Goal: Transaction & Acquisition: Obtain resource

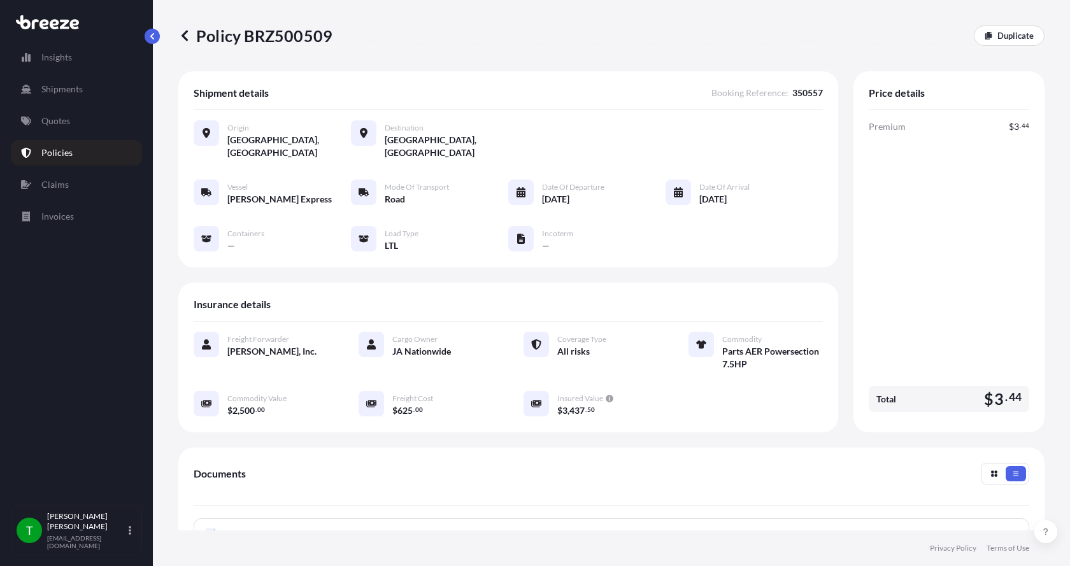
scroll to position [191, 0]
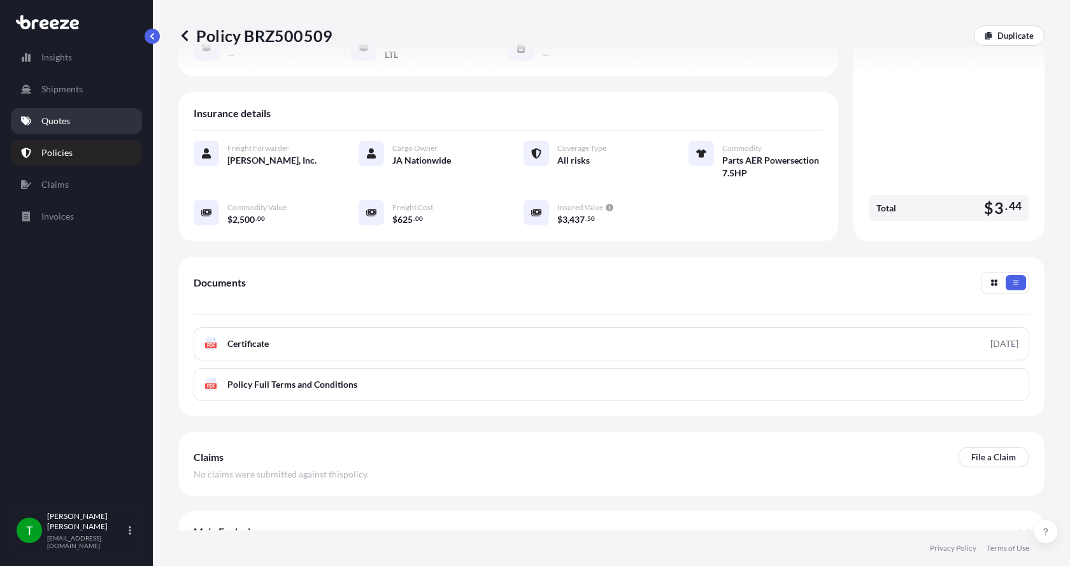
click at [57, 117] on p "Quotes" at bounding box center [55, 121] width 29 height 13
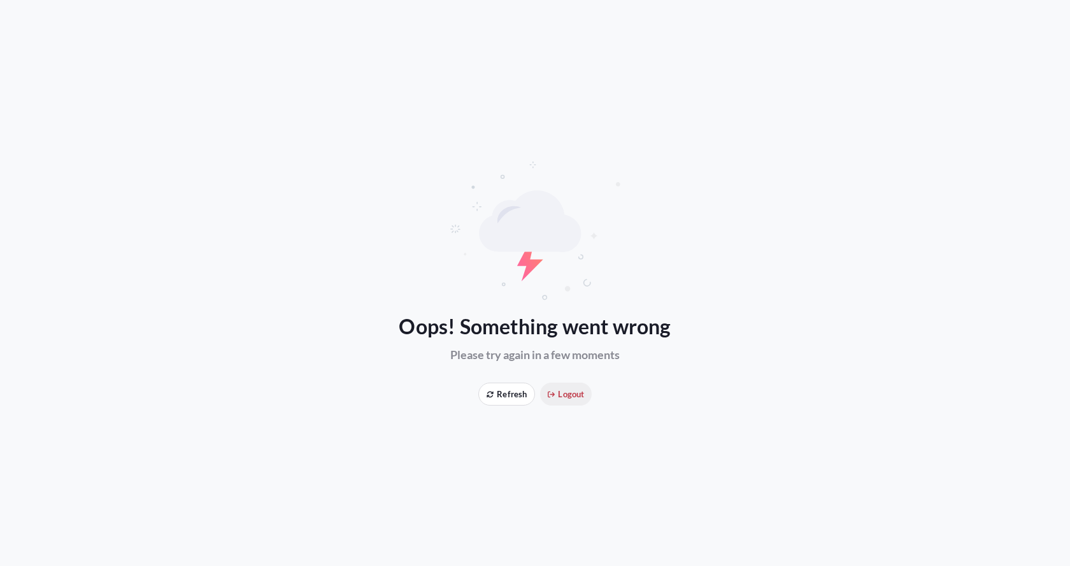
click at [557, 400] on span "Logout" at bounding box center [566, 394] width 36 height 13
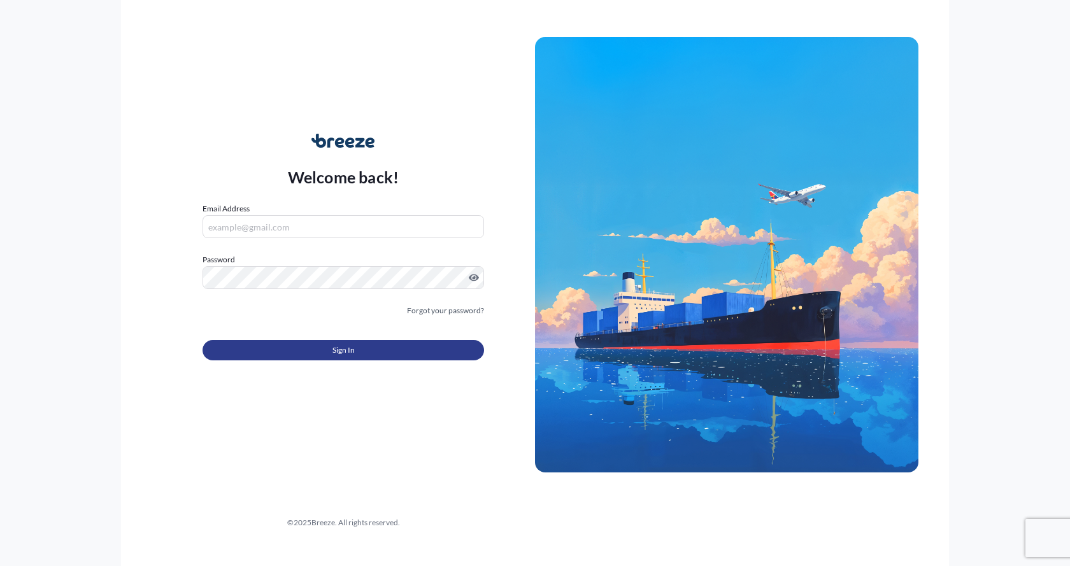
type input "[EMAIL_ADDRESS][DOMAIN_NAME]"
click at [295, 342] on button "Sign In" at bounding box center [344, 350] width 282 height 20
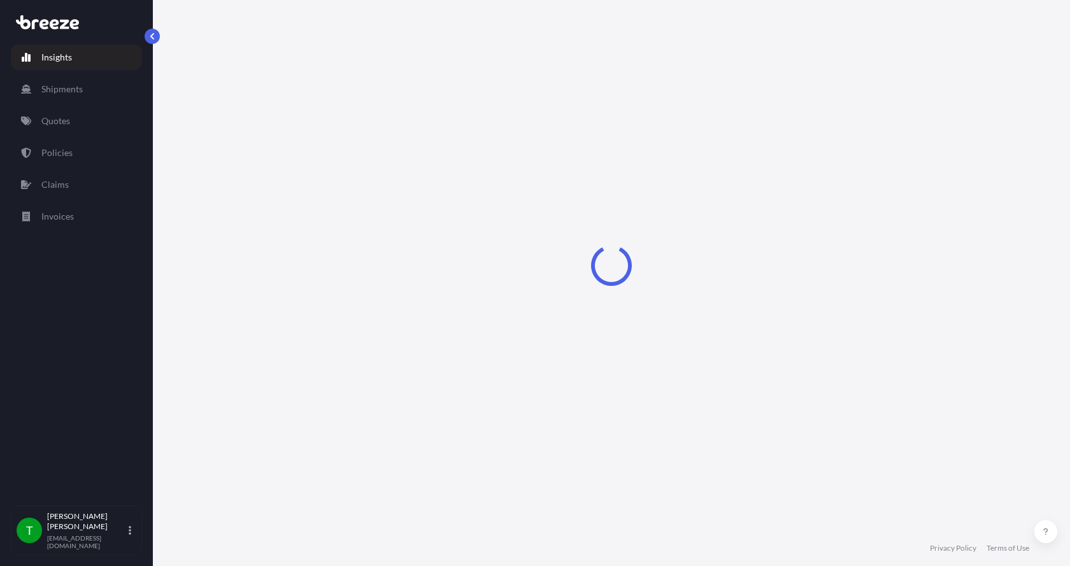
select select "2025"
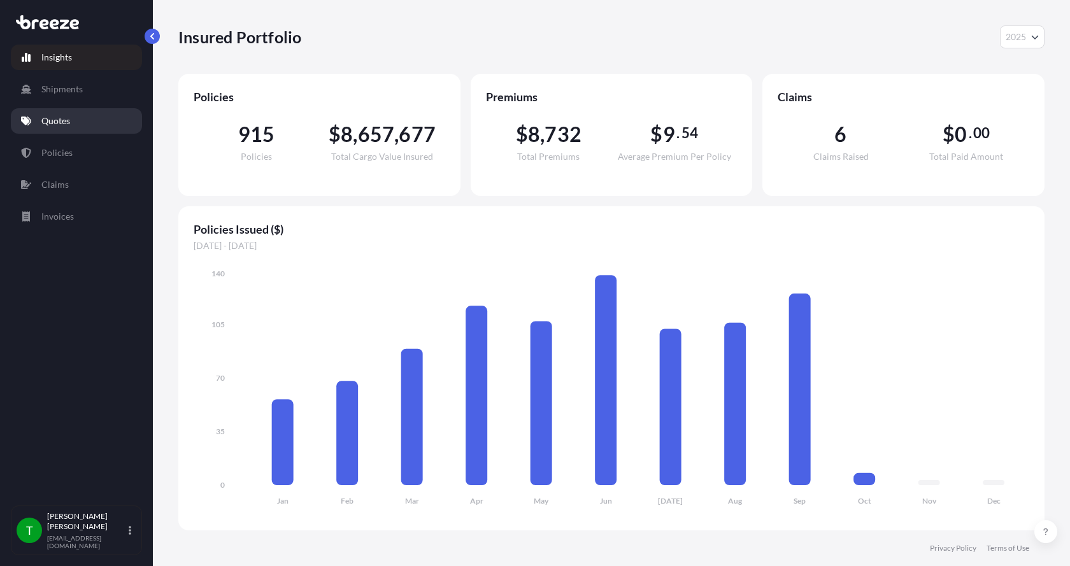
click at [62, 122] on p "Quotes" at bounding box center [55, 121] width 29 height 13
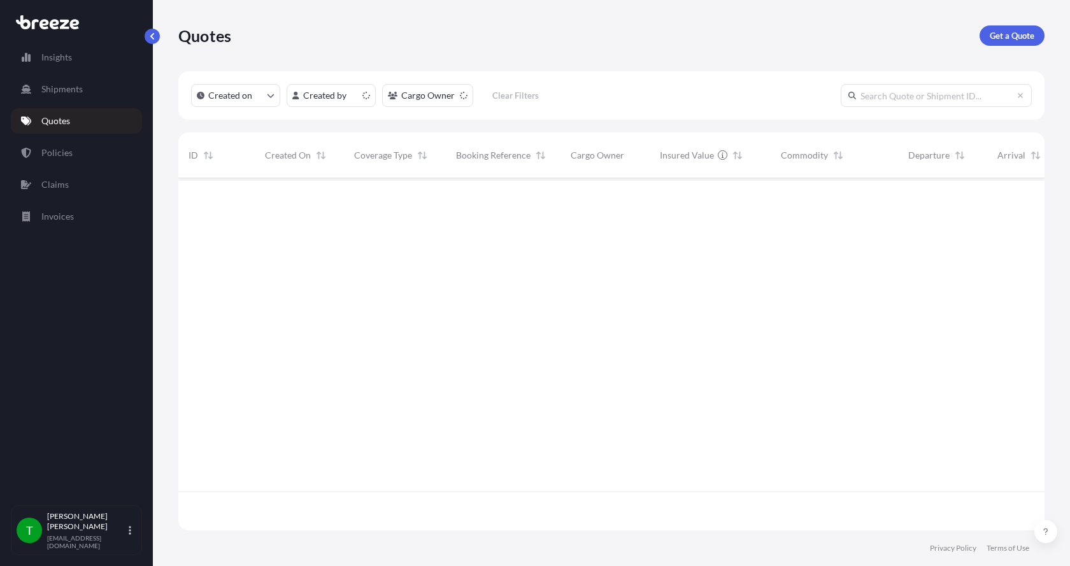
scroll to position [350, 857]
click at [1029, 27] on link "Get a Quote" at bounding box center [1012, 35] width 65 height 20
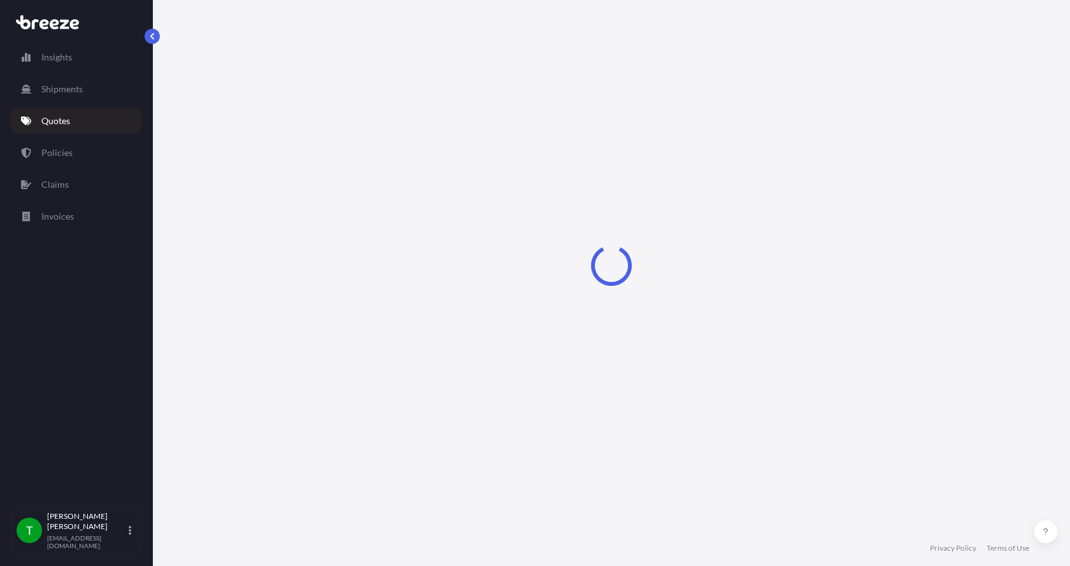
select select "Sea"
select select "1"
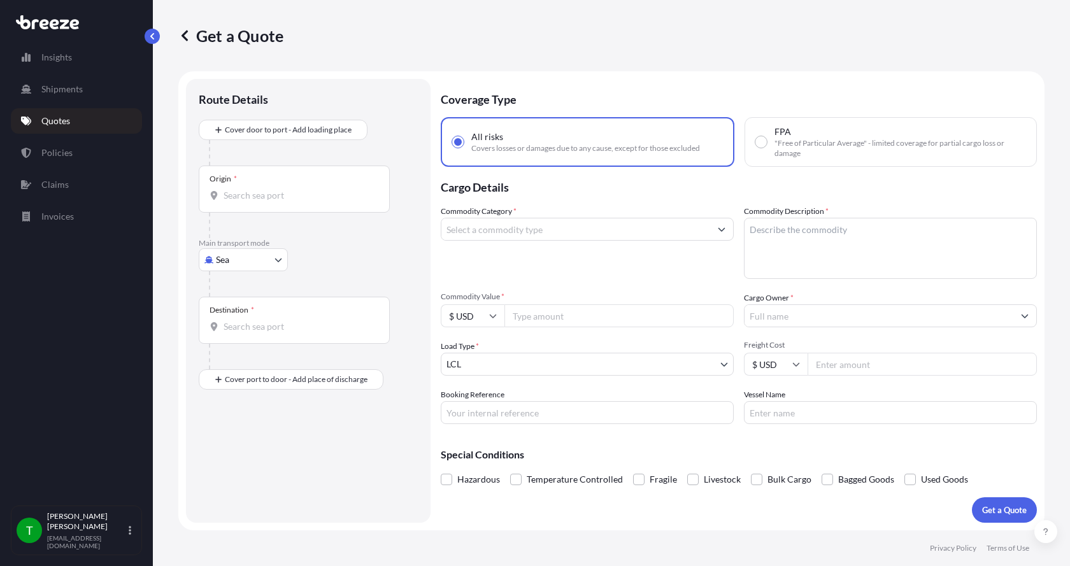
click at [238, 260] on body "Insights Shipments Quotes Policies Claims Invoices T Tim Gieseke tgieseke@jafra…" at bounding box center [535, 283] width 1070 height 566
click at [229, 334] on span "Road" at bounding box center [233, 339] width 20 height 13
select select "Road"
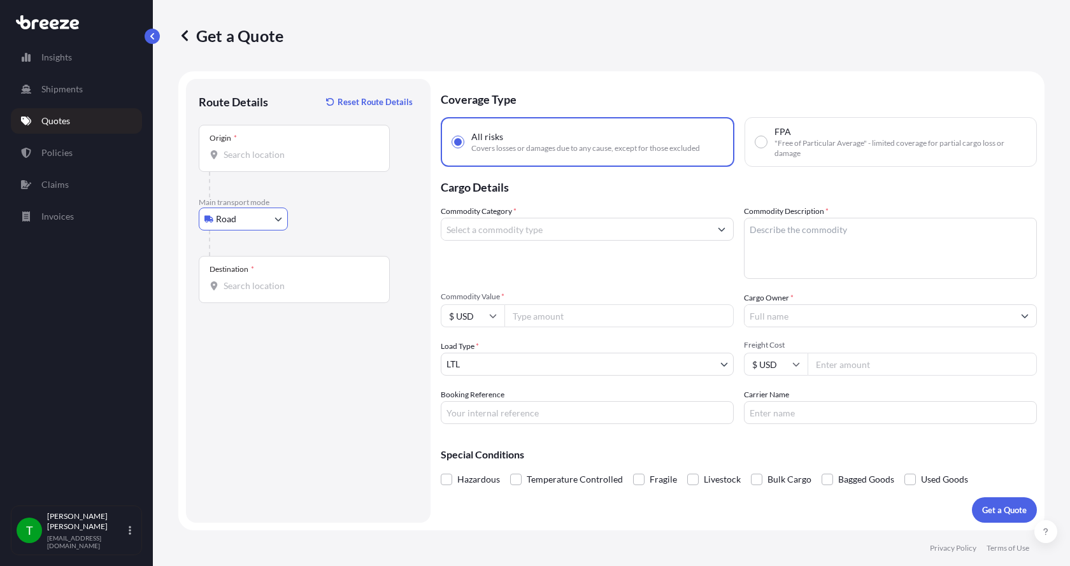
click at [284, 154] on input "Origin *" at bounding box center [299, 154] width 150 height 13
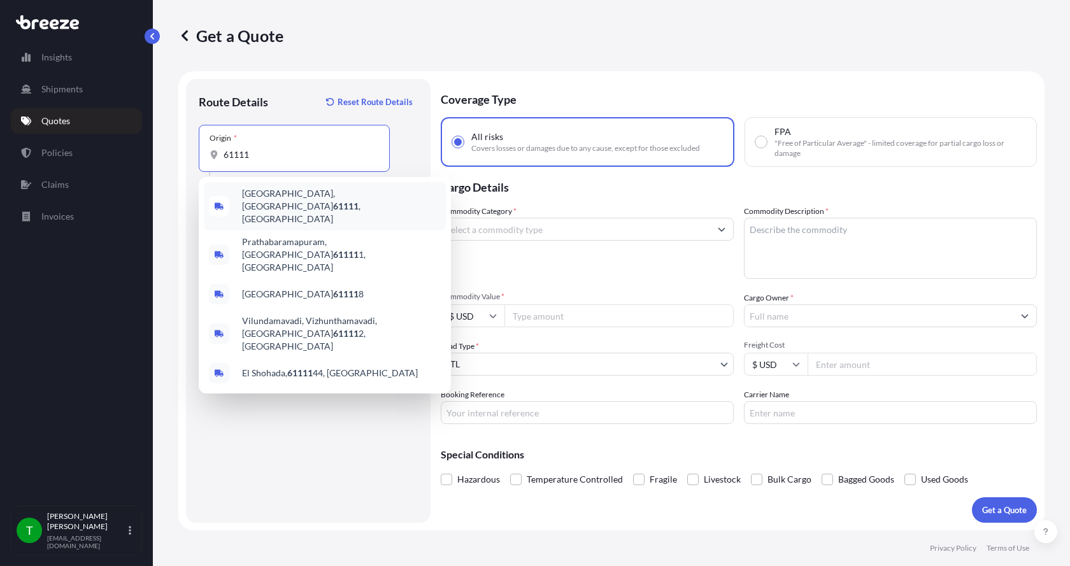
click at [289, 199] on span "Loves Park, IL 61111 , USA" at bounding box center [341, 206] width 199 height 38
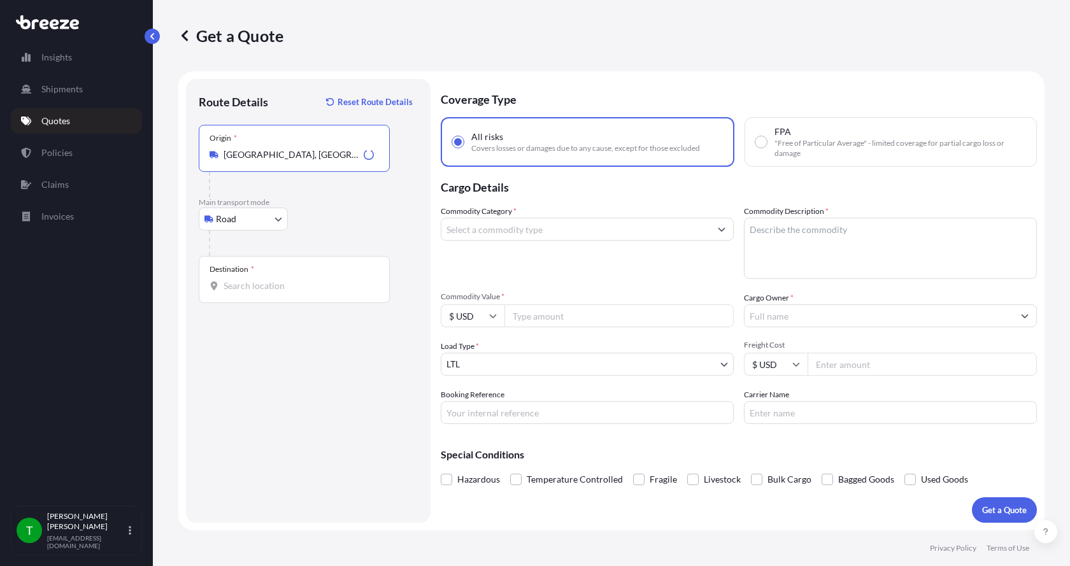
type input "Loves Park, IL 61111, USA"
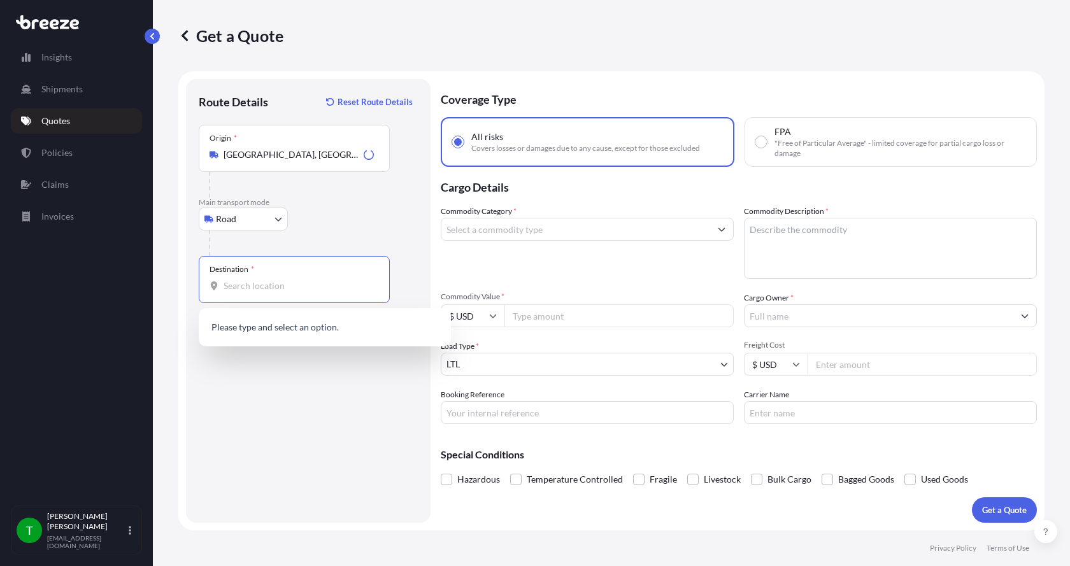
click at [241, 284] on input "Destination *" at bounding box center [299, 286] width 150 height 13
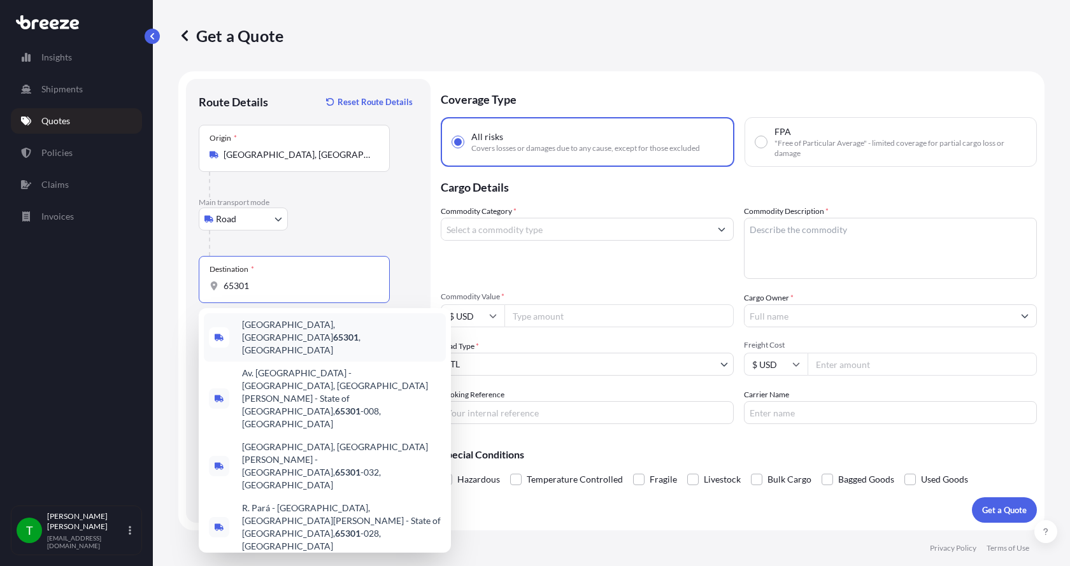
click at [255, 326] on span "Sedalia, MO 65301 , USA" at bounding box center [341, 338] width 199 height 38
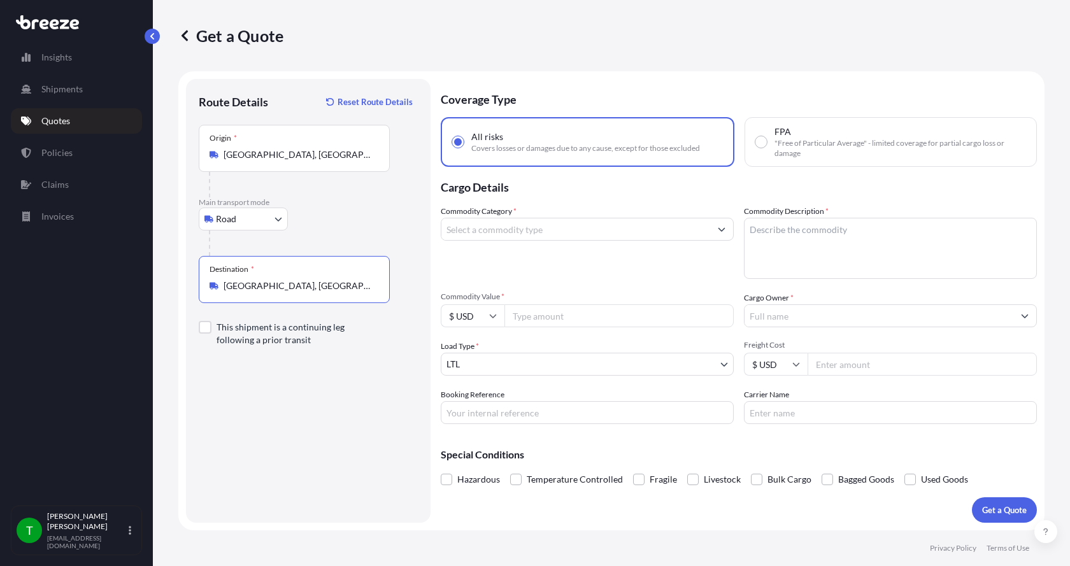
type input "Sedalia, MO 65301, USA"
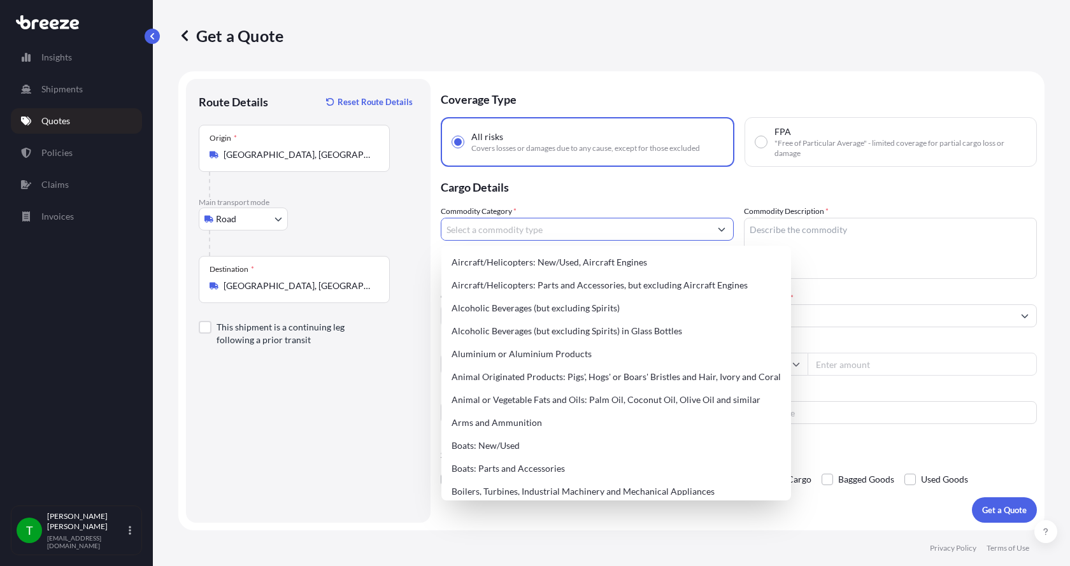
click at [469, 231] on input "Commodity Category *" at bounding box center [575, 229] width 269 height 23
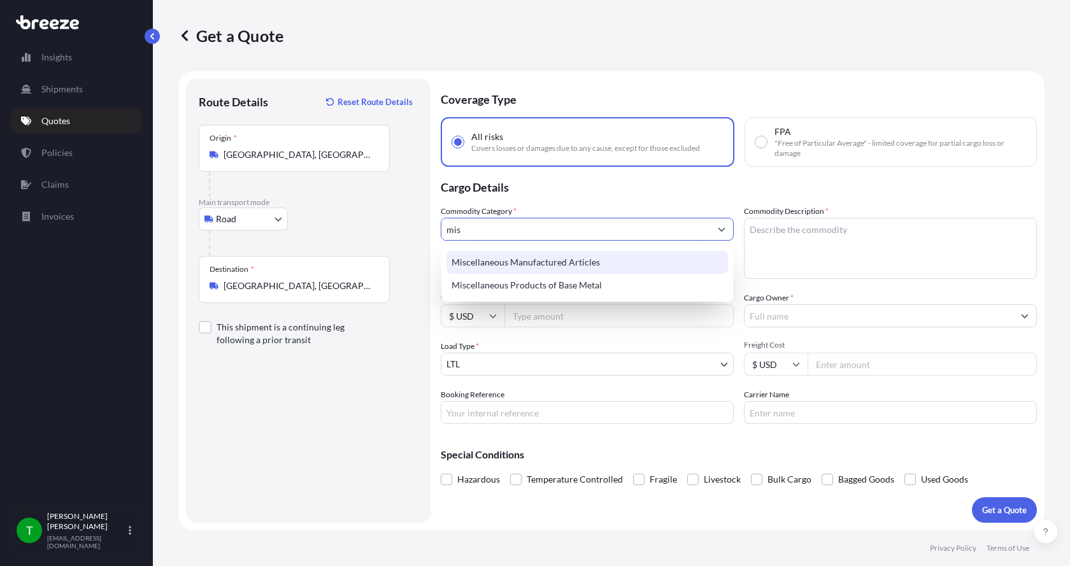
click at [517, 258] on div "Miscellaneous Manufactured Articles" at bounding box center [588, 262] width 282 height 23
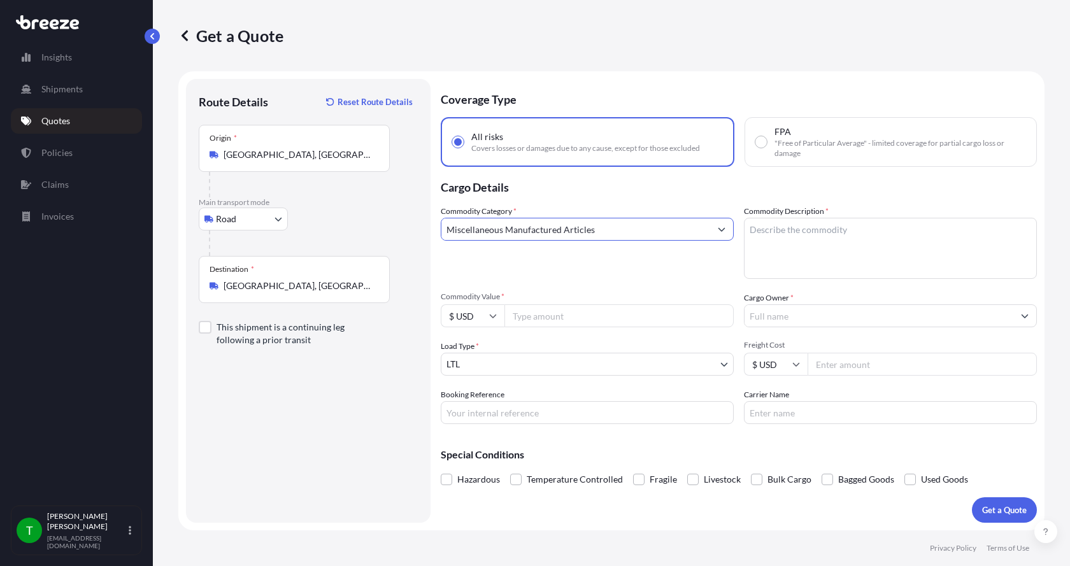
type input "Miscellaneous Manufactured Articles"
click at [780, 231] on textarea "Commodity Description *" at bounding box center [890, 248] width 293 height 61
type textarea "M"
type textarea "Pile Cloth Frame Assy"
type input "600.00"
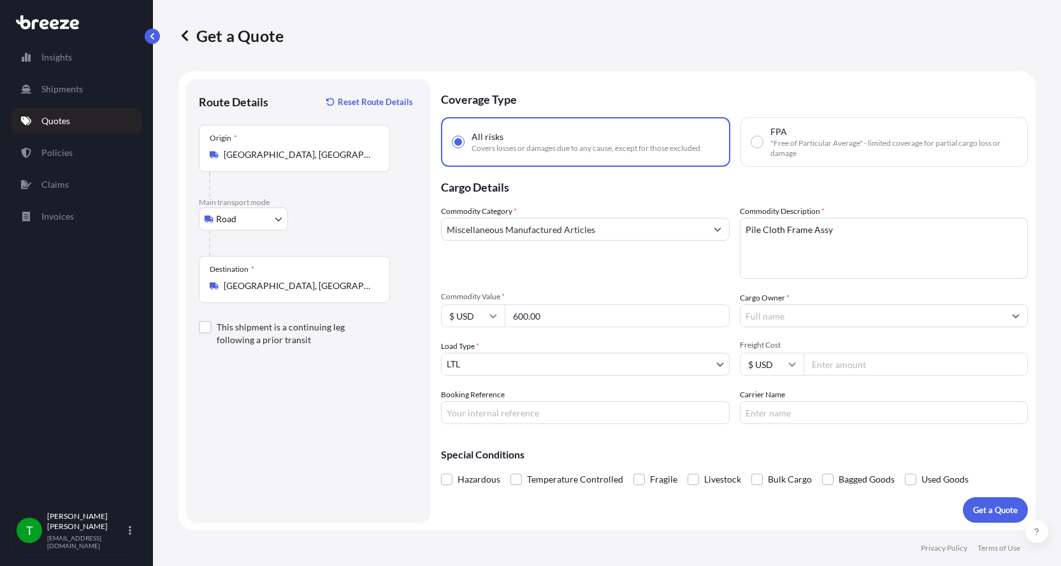
click at [854, 306] on input "Cargo Owner *" at bounding box center [872, 316] width 264 height 23
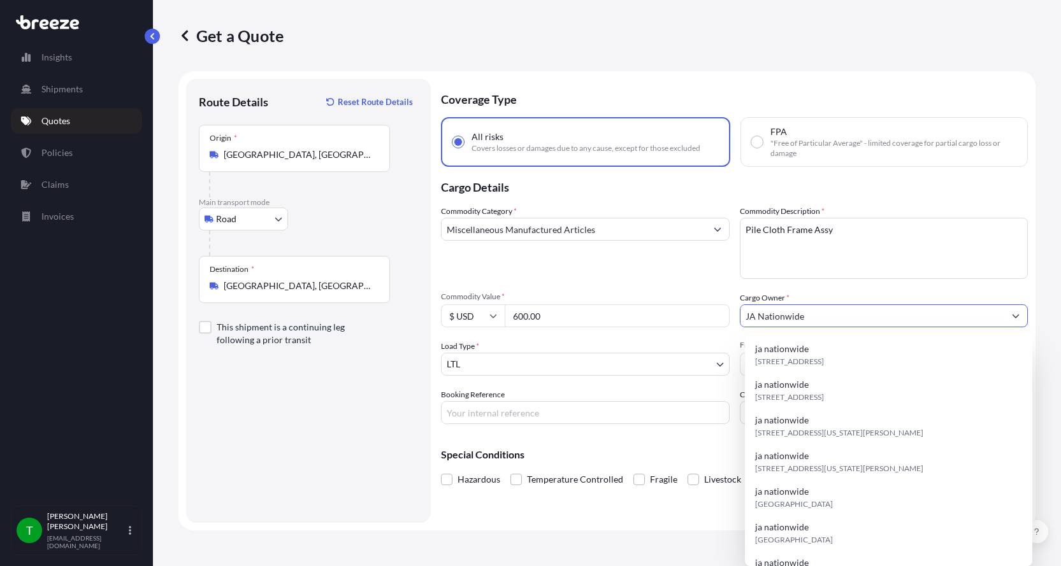
type input "JA Nationwide"
click at [489, 412] on input "Booking Reference" at bounding box center [585, 412] width 289 height 23
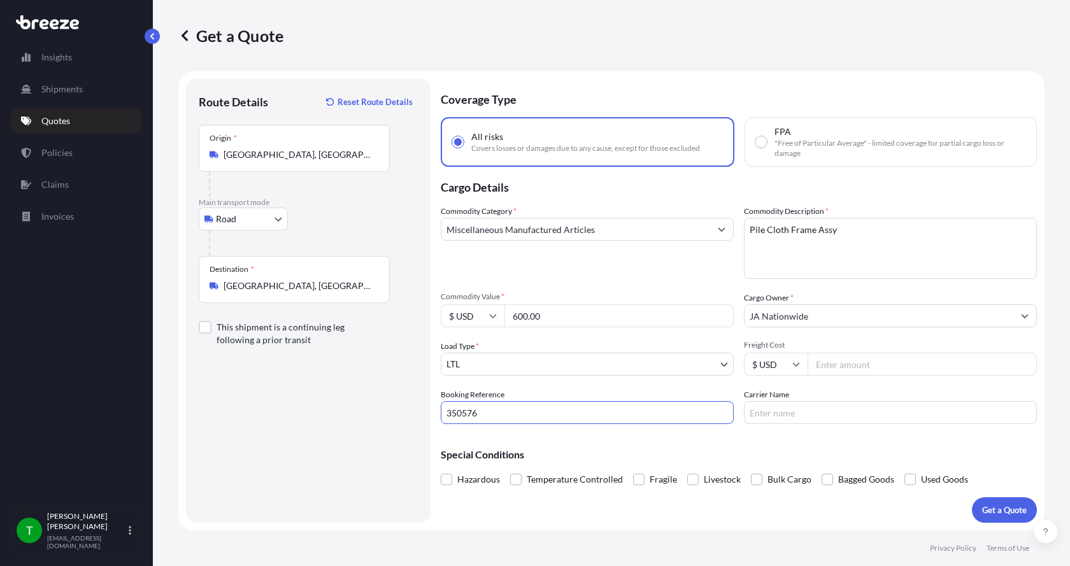
type input "350576"
click at [845, 363] on input "Freight Cost" at bounding box center [922, 364] width 229 height 23
type input "240.00"
click at [810, 415] on input "Carrier Name" at bounding box center [890, 412] width 293 height 23
type input "Dohrn"
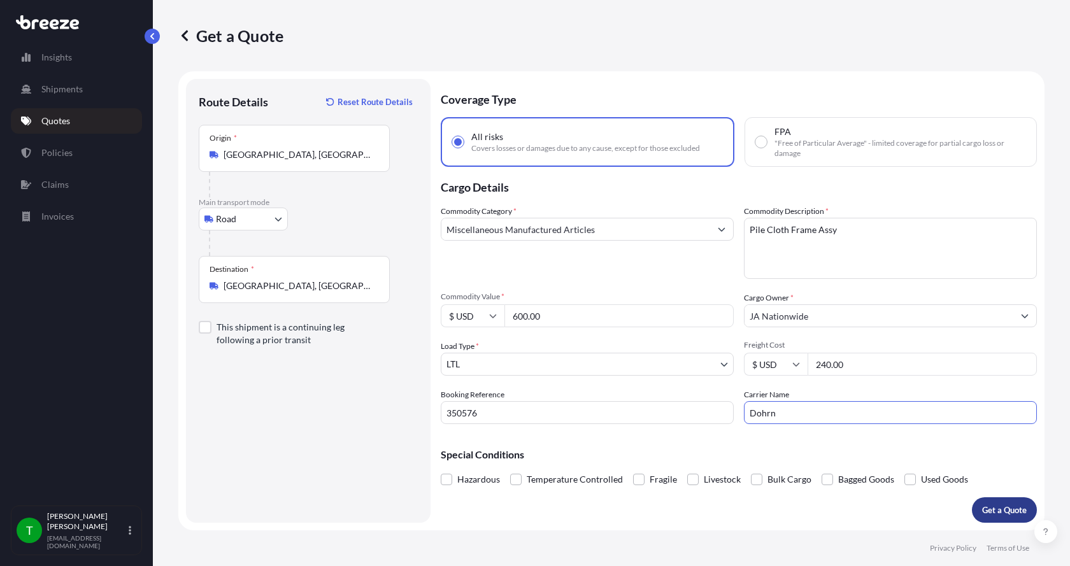
click at [1006, 504] on p "Get a Quote" at bounding box center [1004, 510] width 45 height 13
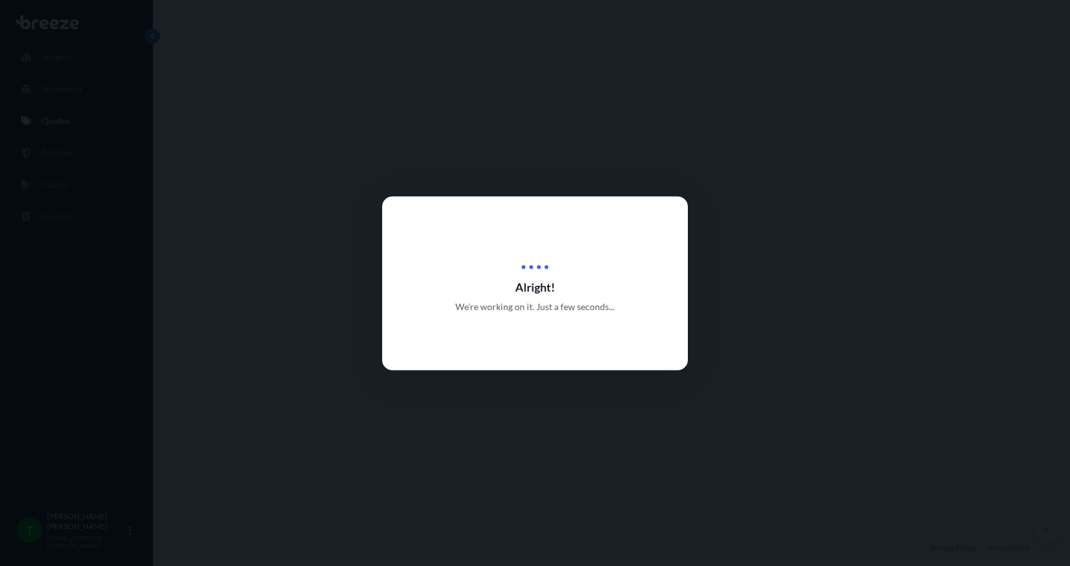
select select "Road"
select select "1"
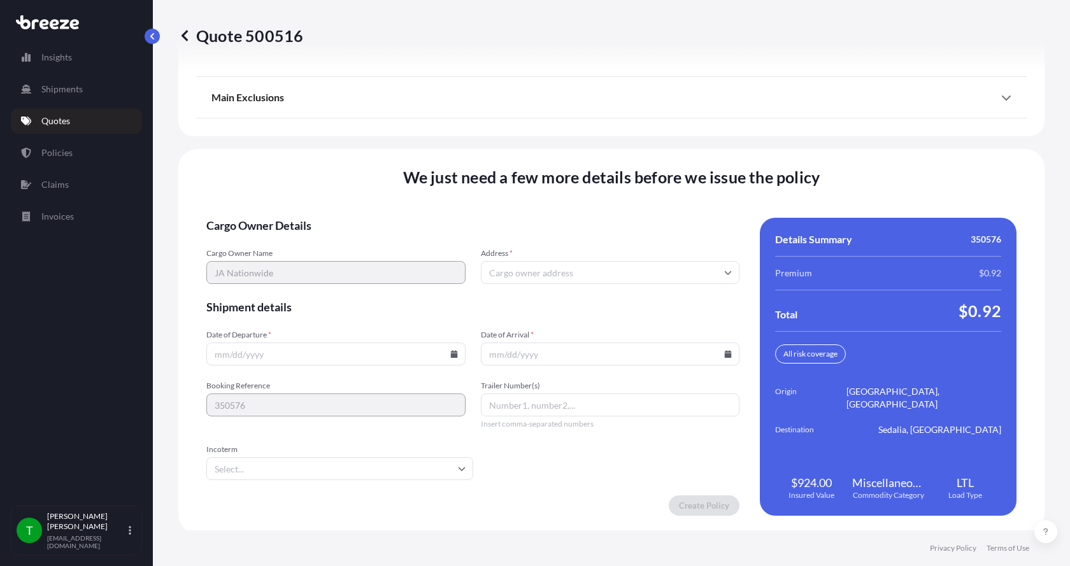
scroll to position [1676, 0]
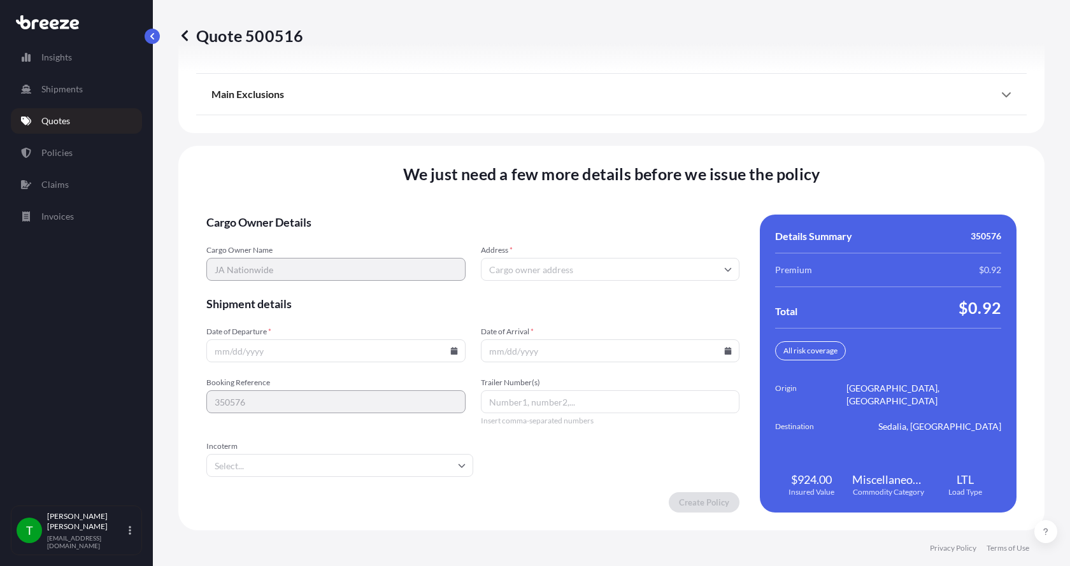
click at [663, 264] on input "Address *" at bounding box center [610, 269] width 259 height 23
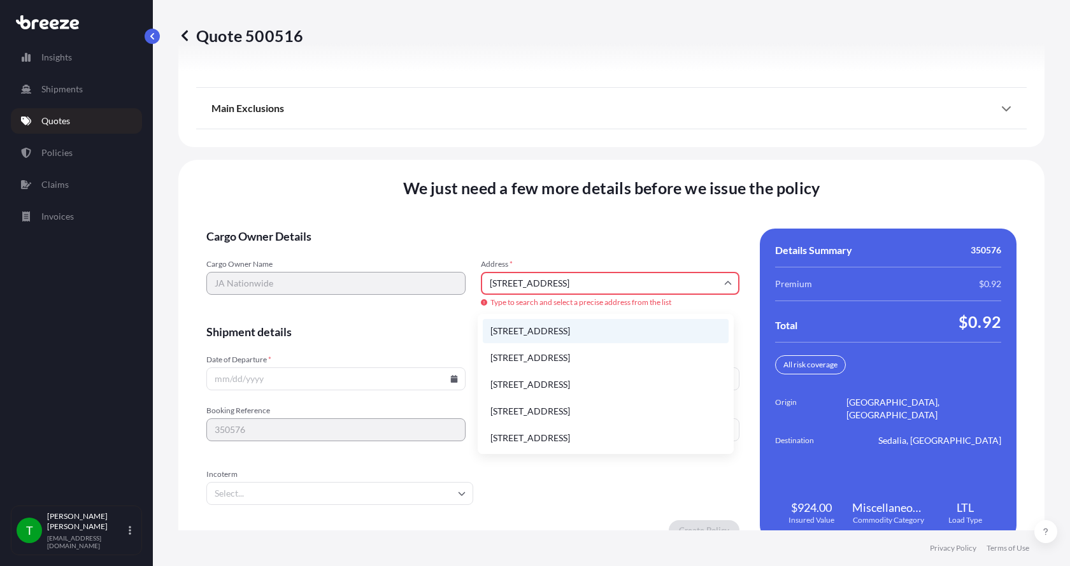
click at [523, 325] on li "6306 N Alpine Rd, Loves Park, IL, USA" at bounding box center [606, 331] width 246 height 24
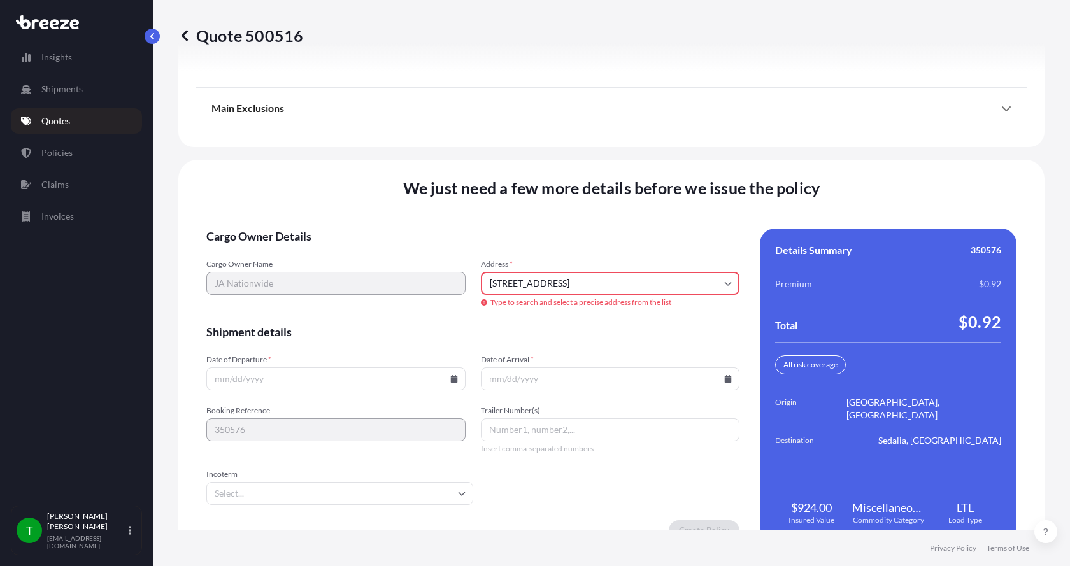
type input "6306 N Alpine Rd, Loves Park, IL 61111, USA"
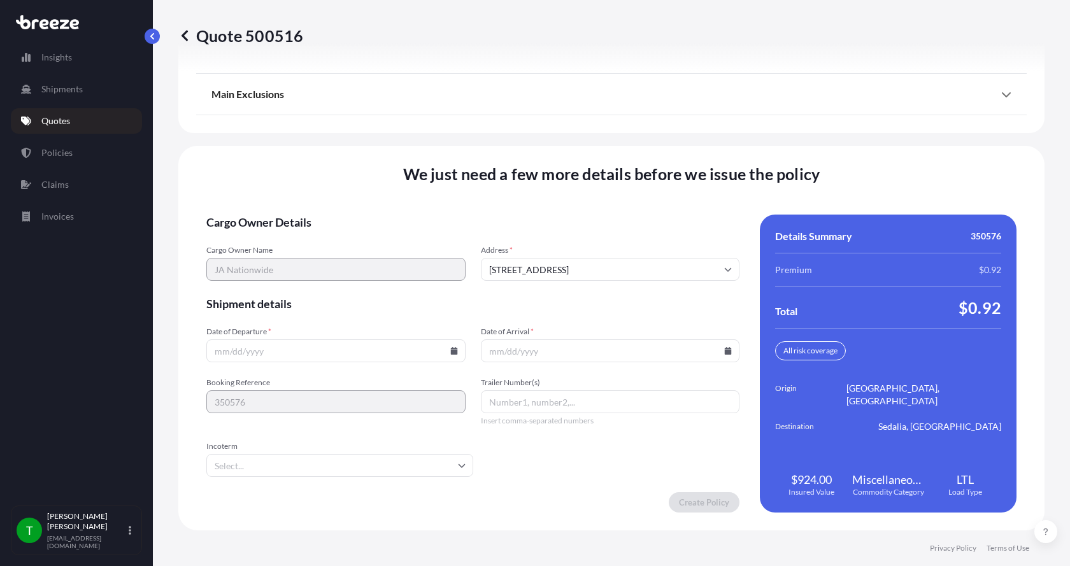
click at [450, 349] on icon at bounding box center [453, 351] width 7 height 8
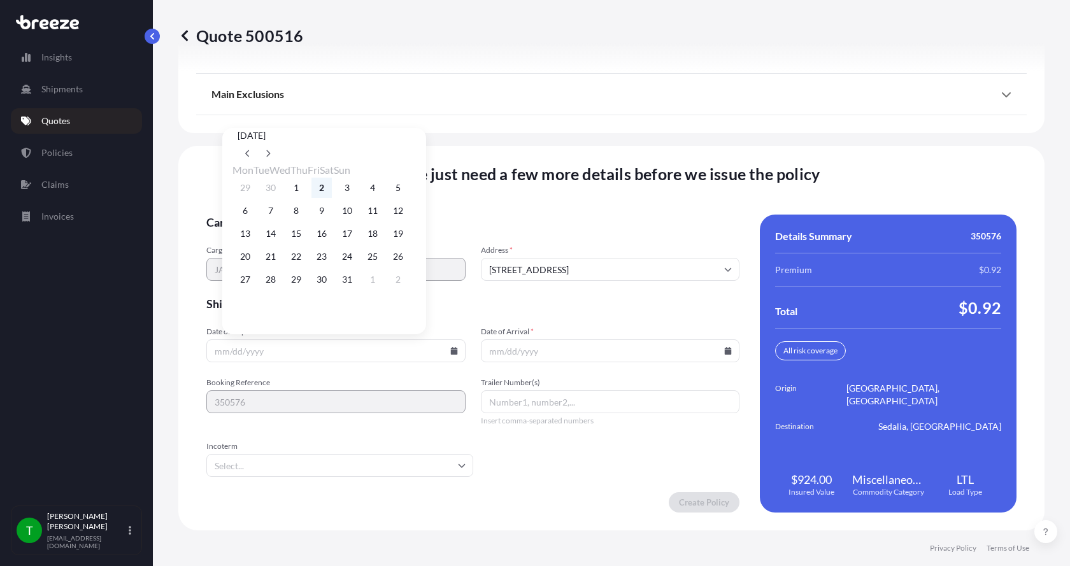
click at [332, 186] on button "2" at bounding box center [322, 188] width 20 height 20
type input "[DATE]"
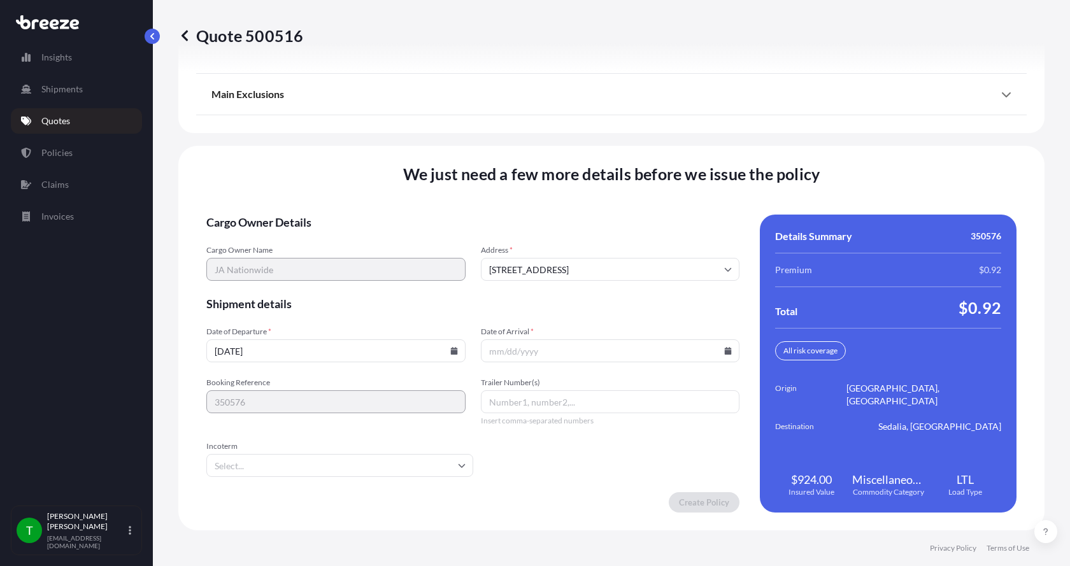
click at [725, 347] on icon at bounding box center [728, 351] width 8 height 8
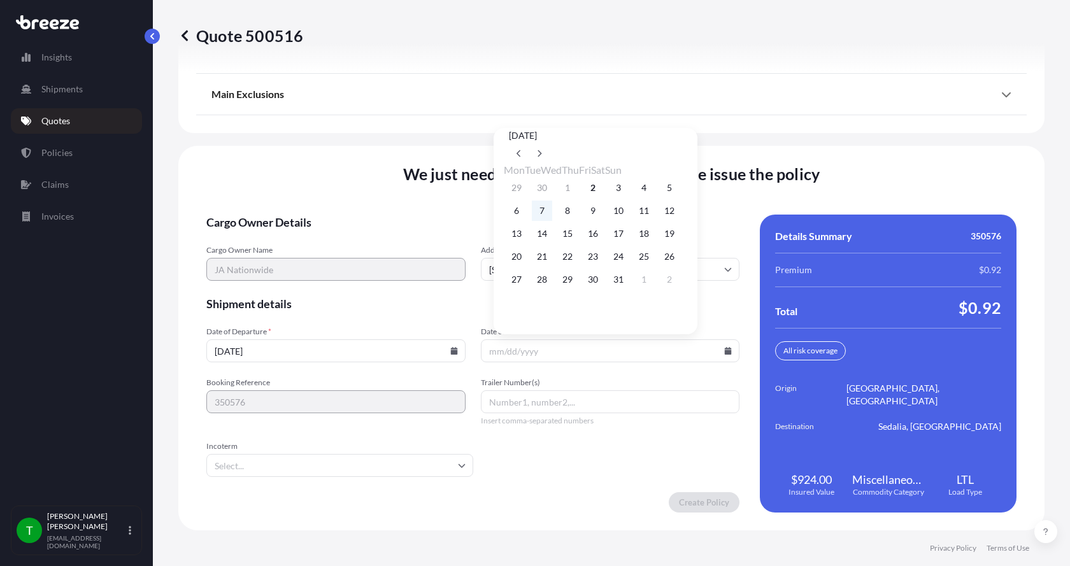
click at [542, 212] on button "7" at bounding box center [542, 211] width 20 height 20
type input "10/07/2025"
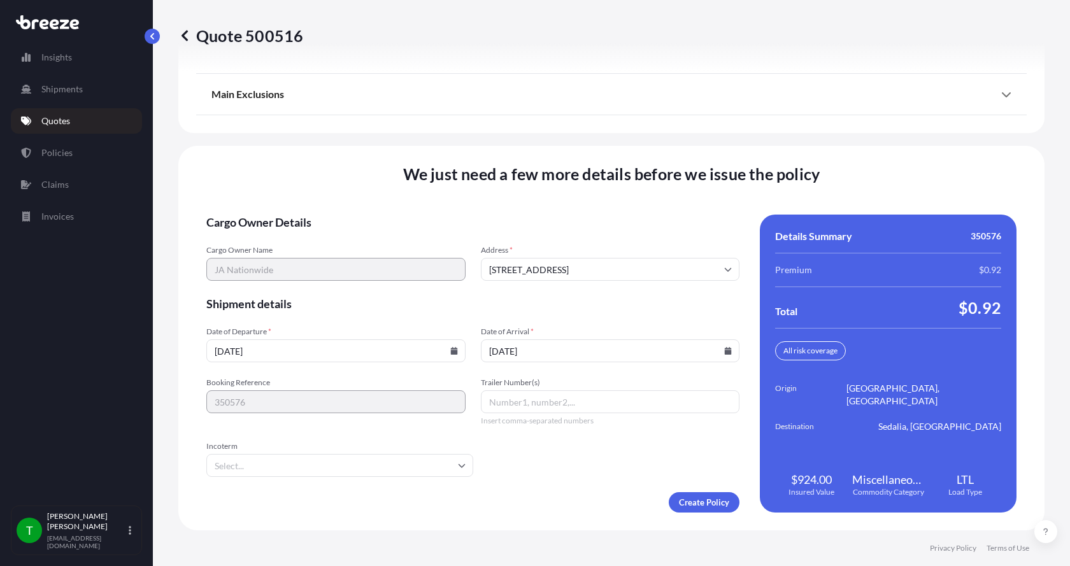
click at [548, 214] on button "7" at bounding box center [555, 219] width 15 height 11
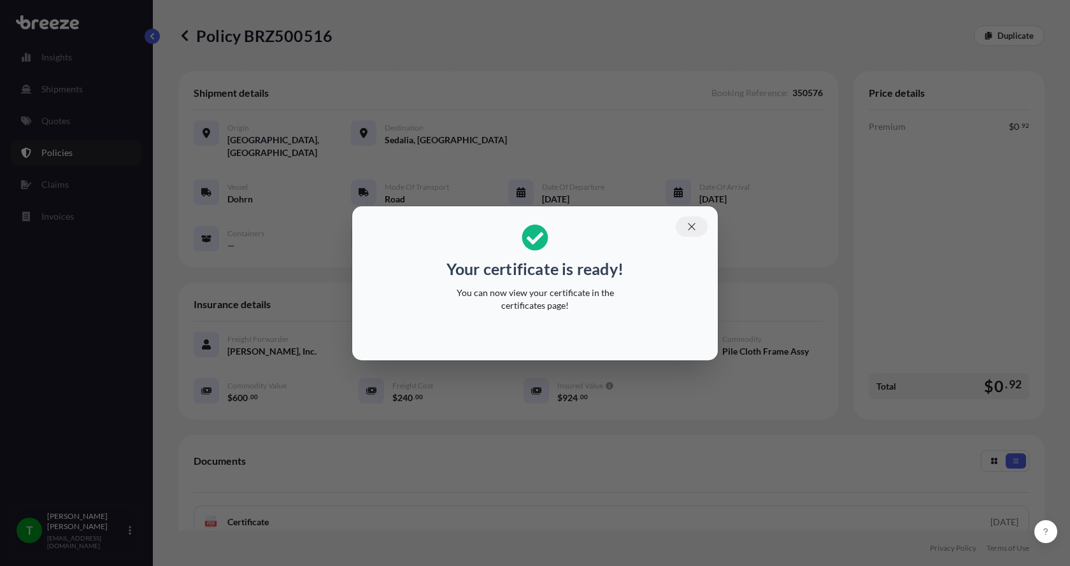
click at [689, 224] on icon "button" at bounding box center [691, 226] width 7 height 7
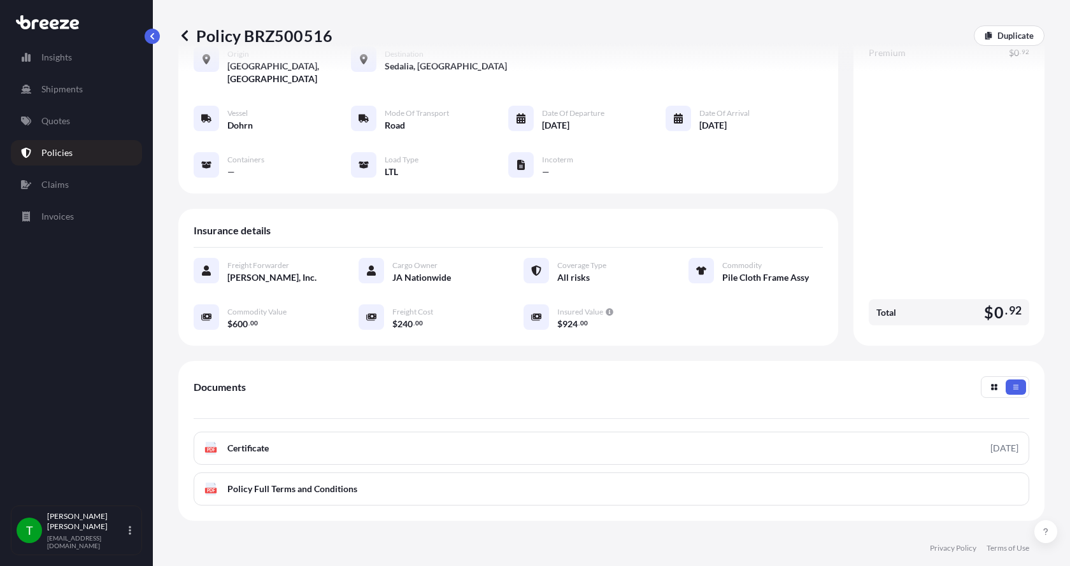
scroll to position [187, 0]
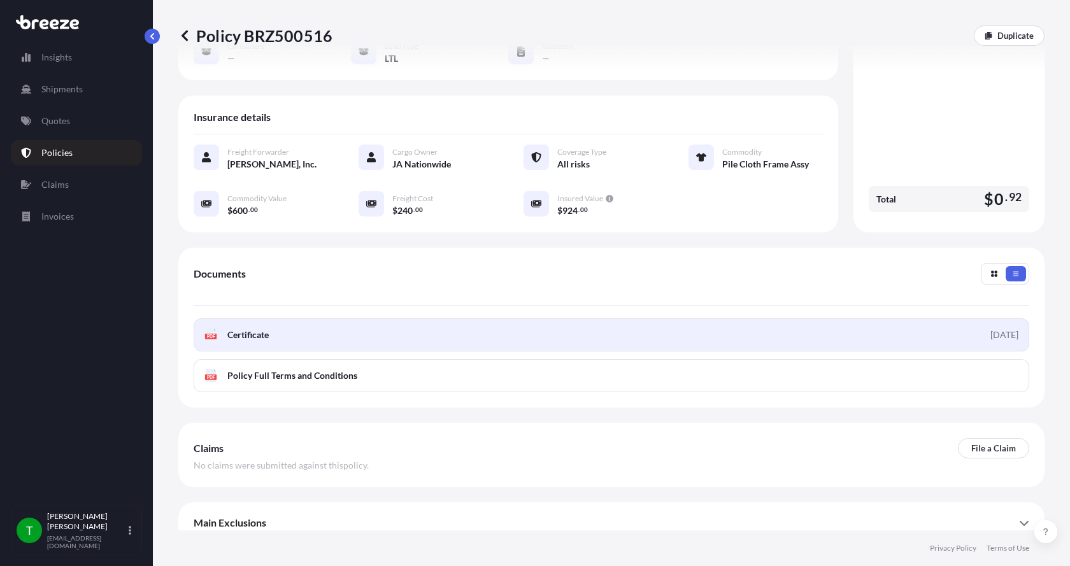
click at [219, 329] on div "PDF Certificate" at bounding box center [236, 335] width 64 height 13
